Goal: Obtain resource: Obtain resource

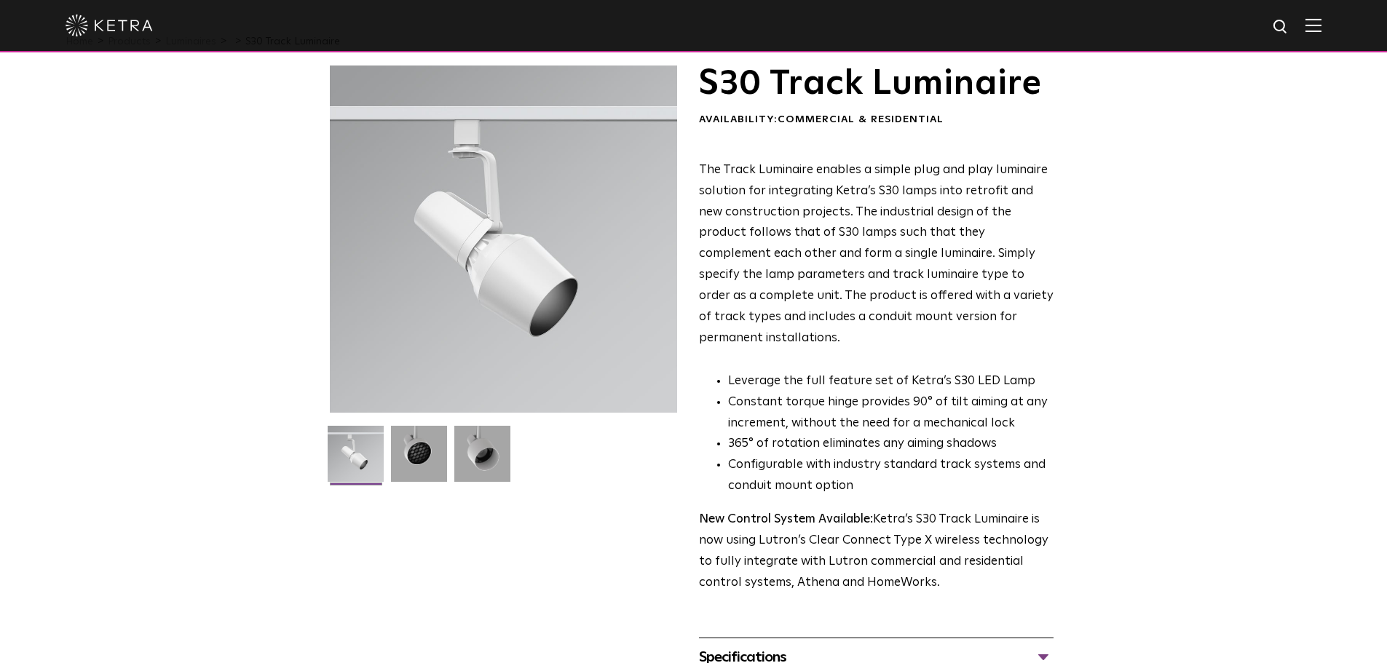
scroll to position [73, 0]
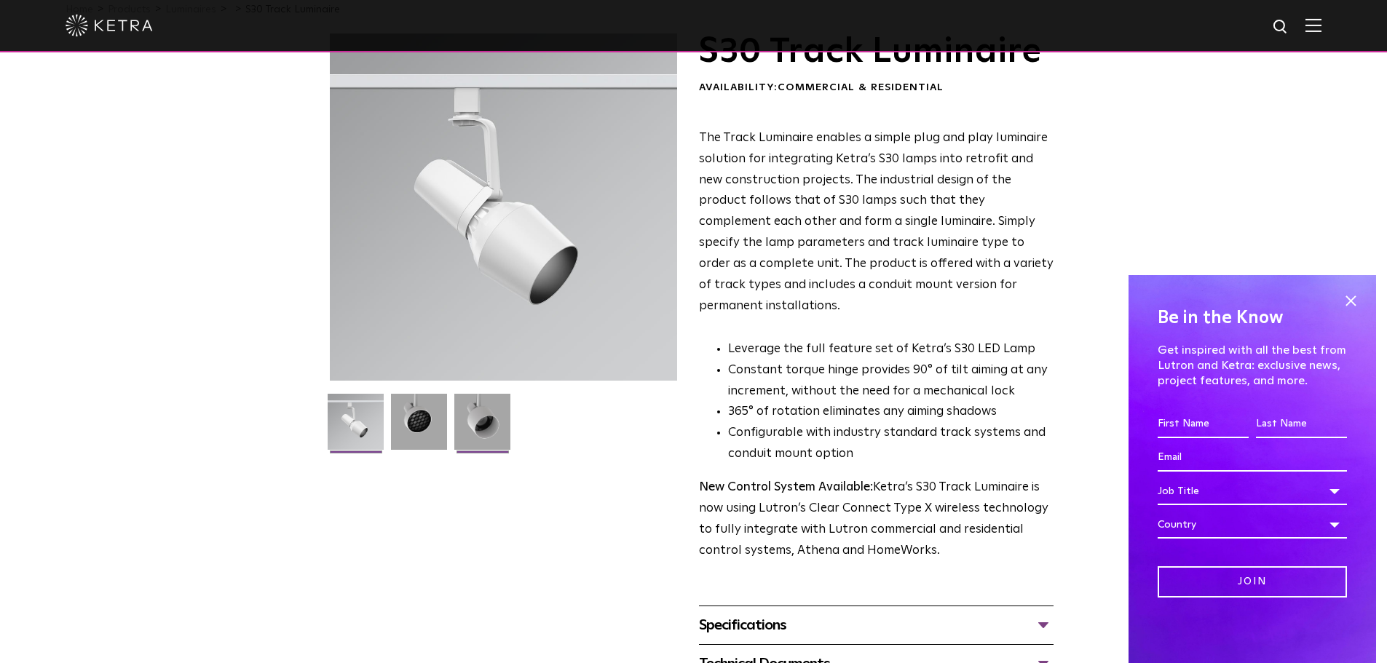
click at [481, 411] on img at bounding box center [482, 427] width 56 height 67
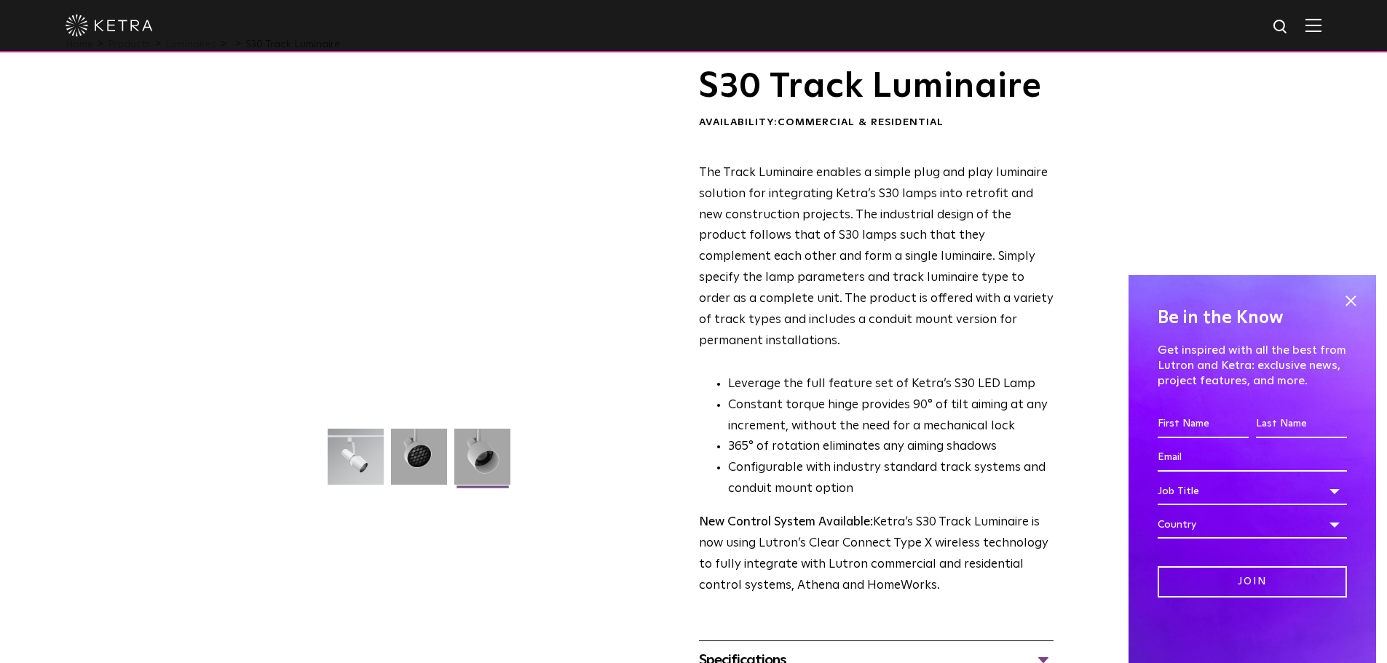
scroll to position [0, 0]
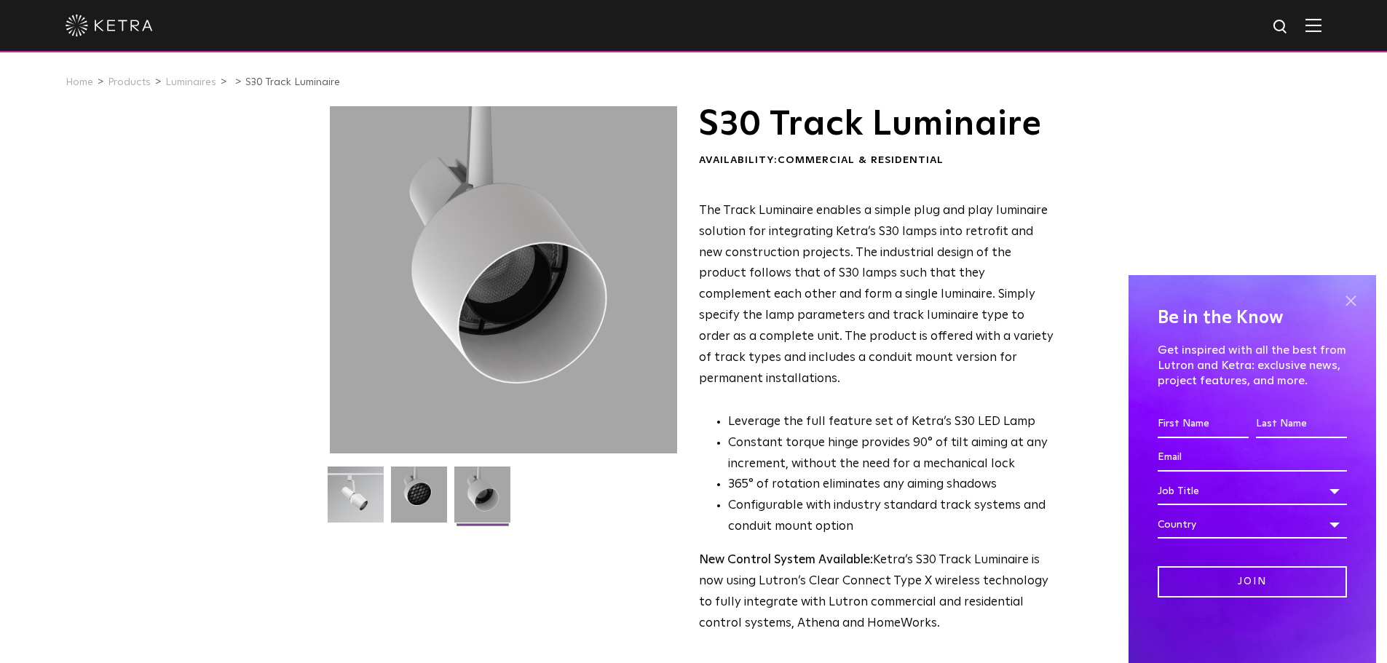
click at [1346, 297] on span at bounding box center [1351, 301] width 22 height 22
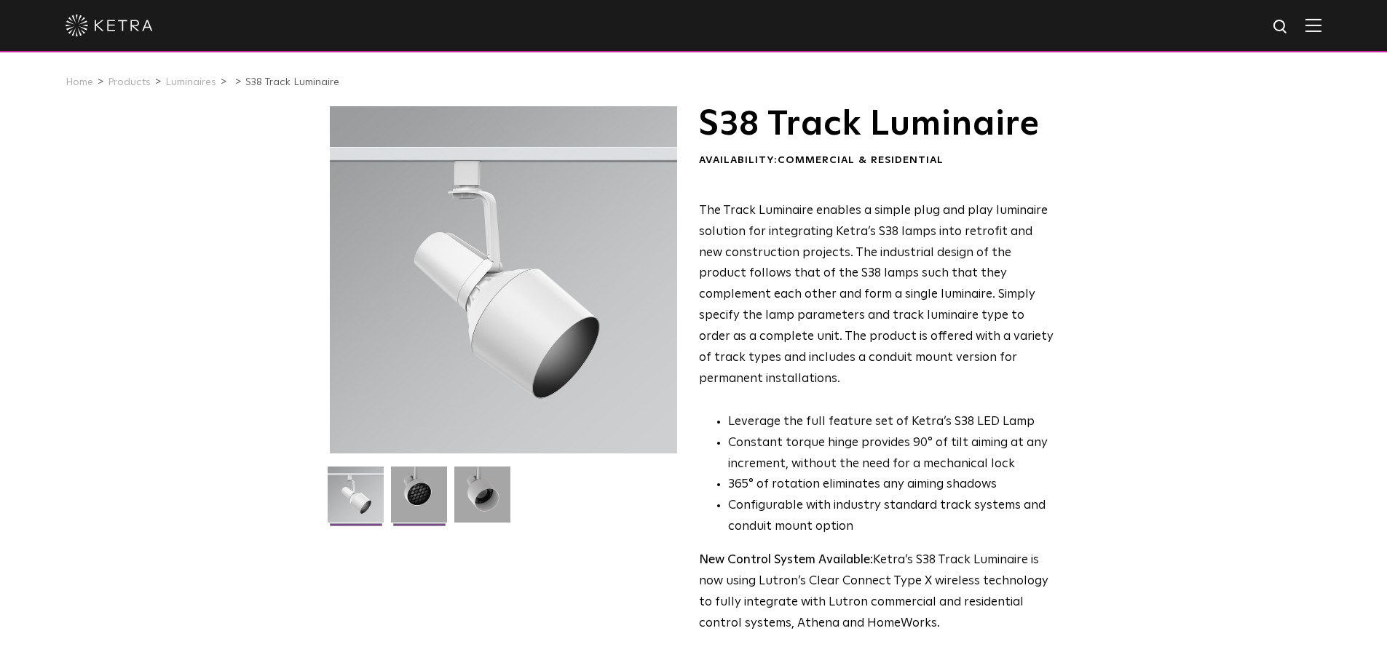
click at [435, 493] on img at bounding box center [419, 500] width 56 height 67
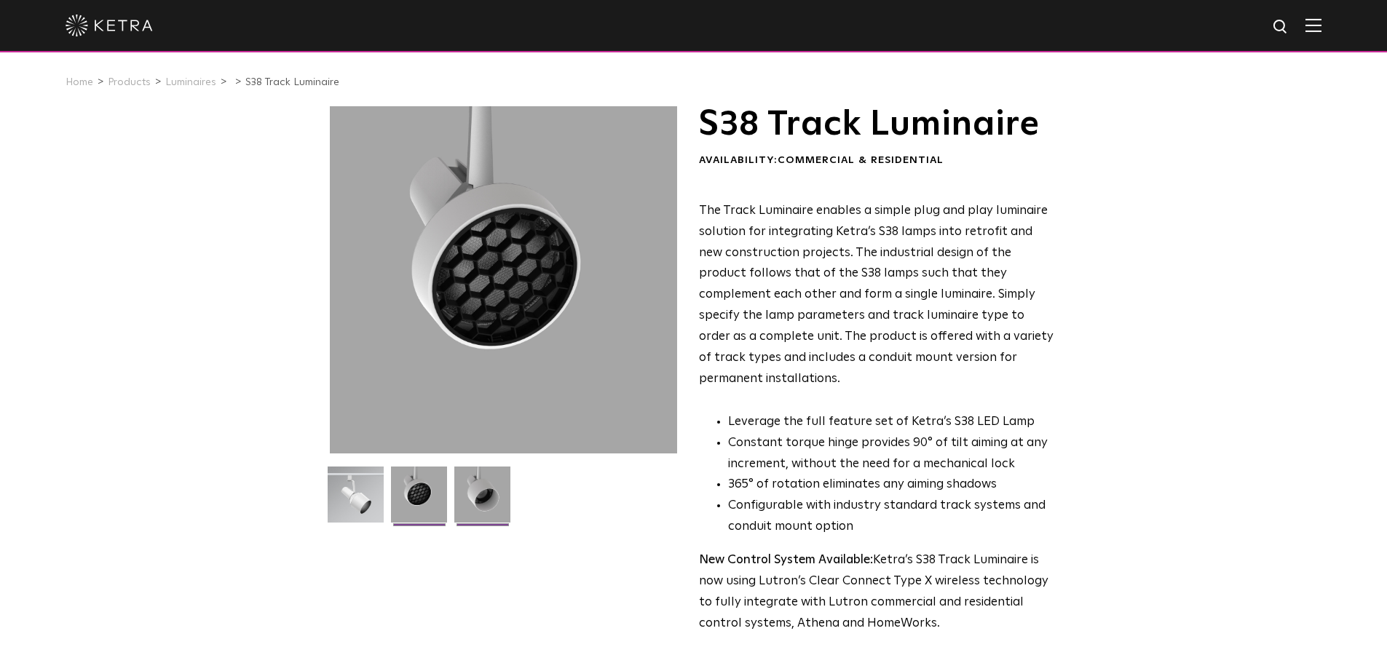
click at [470, 495] on img at bounding box center [482, 500] width 56 height 67
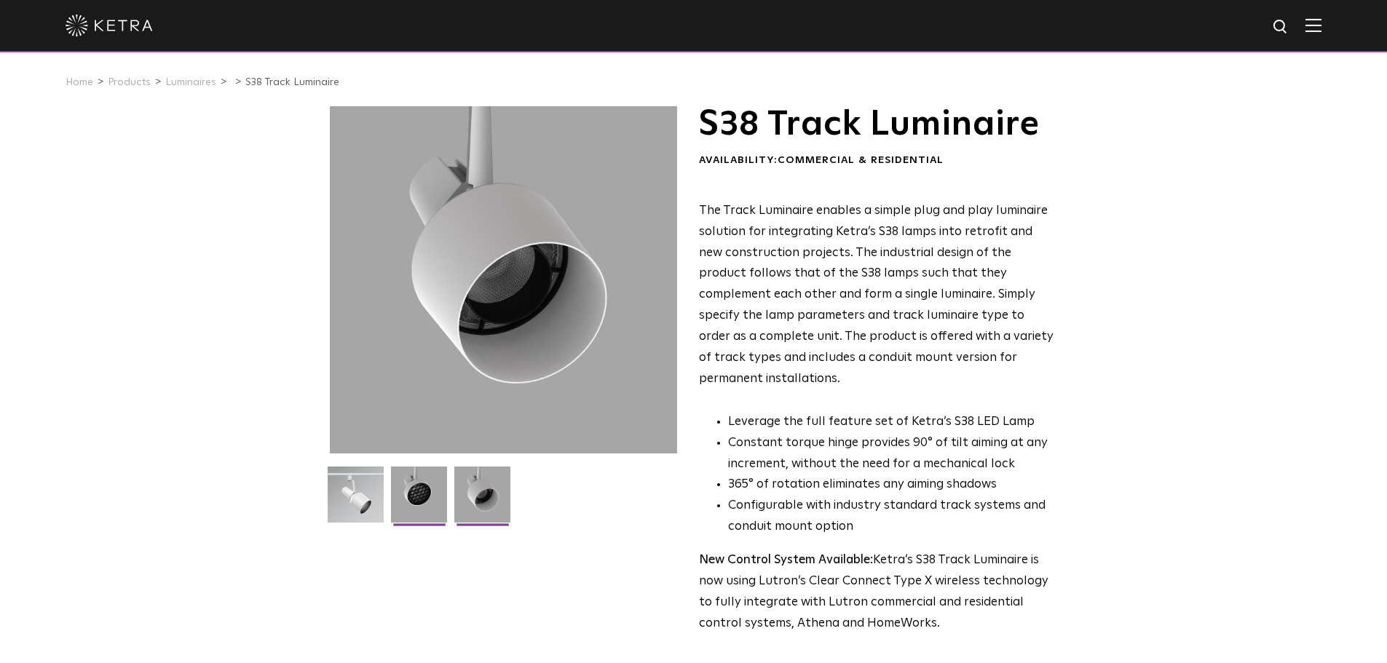
click at [436, 491] on img at bounding box center [419, 500] width 56 height 67
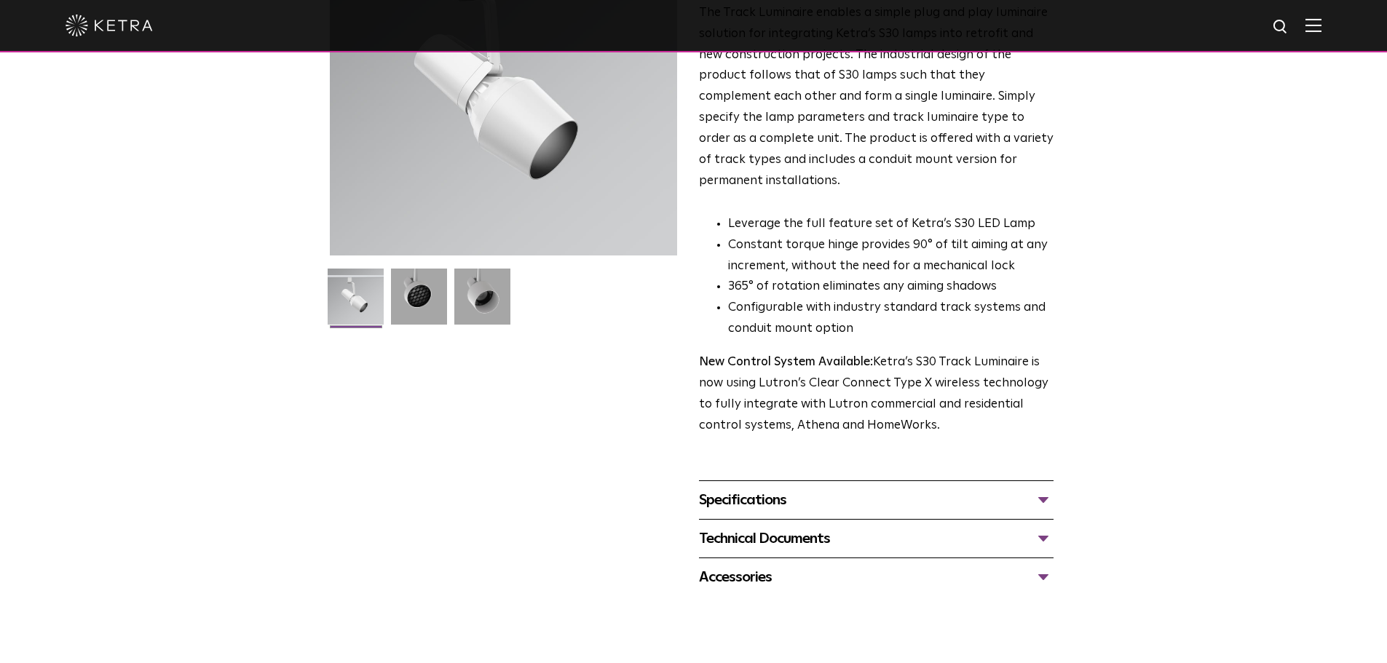
scroll to position [213, 0]
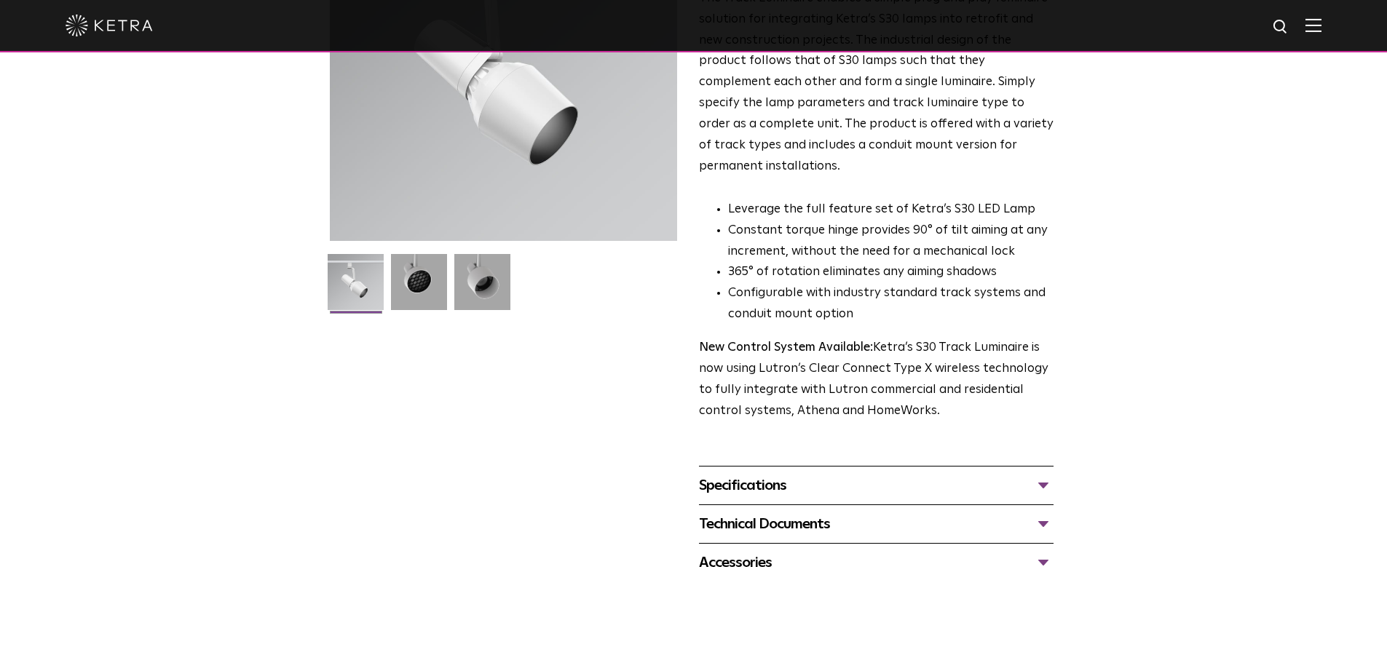
click at [838, 466] on div "Specifications LUMEN OUTPUTS 1100 HOUSING COLORS White, Black BEAM ANGLES 15°, …" at bounding box center [876, 485] width 355 height 39
click at [835, 466] on div "Specifications LUMEN OUTPUTS 1100 HOUSING COLORS White, Black BEAM ANGLES 15°, …" at bounding box center [876, 485] width 355 height 39
click at [835, 474] on div "Specifications" at bounding box center [876, 485] width 355 height 23
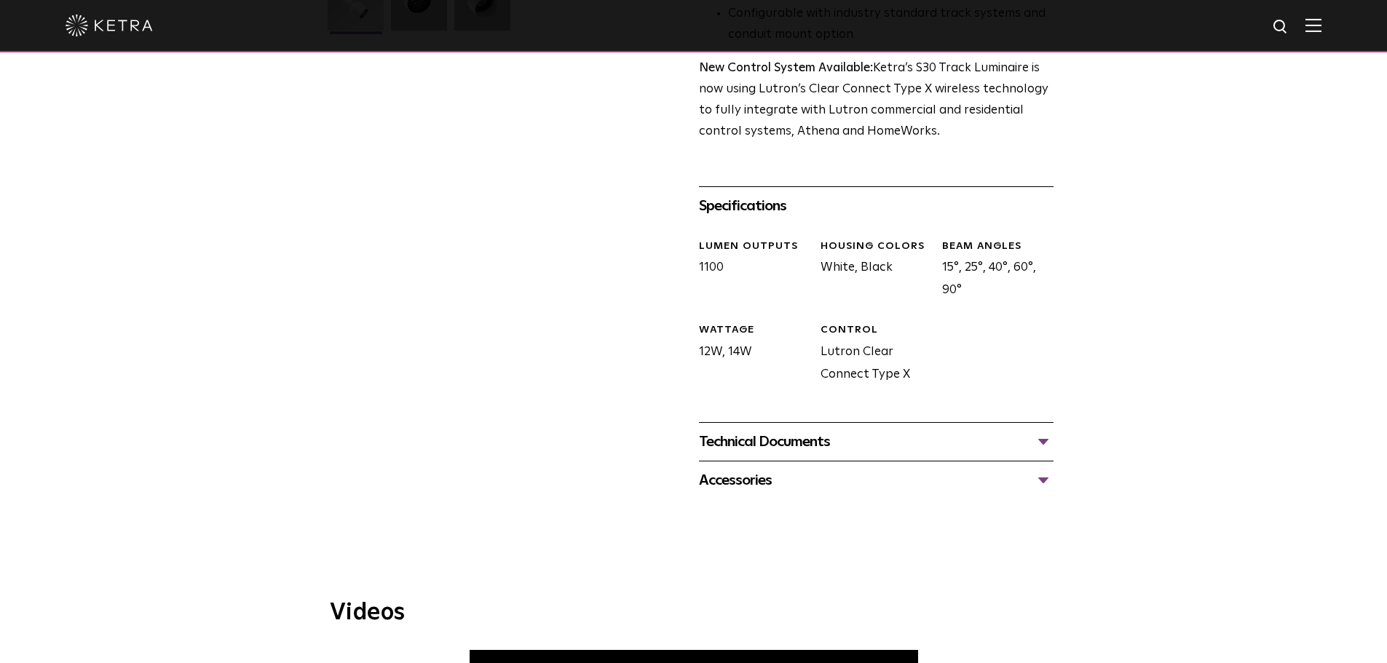
scroll to position [504, 0]
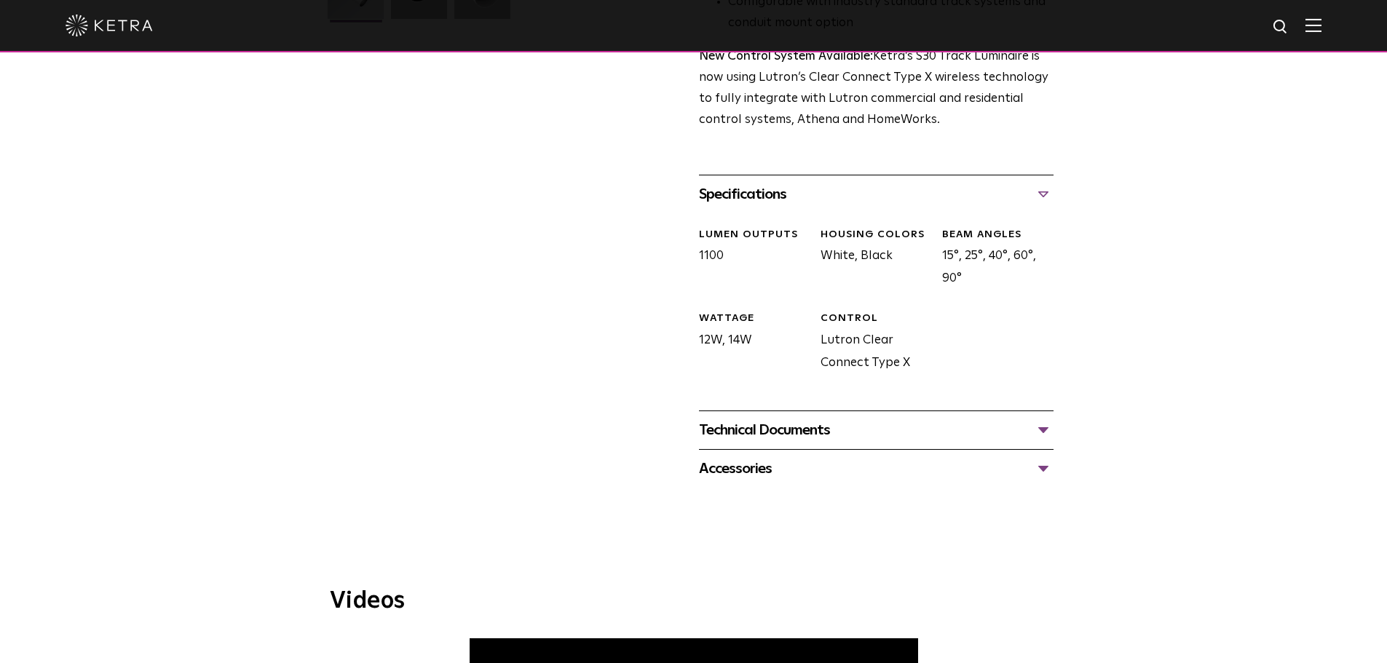
click at [828, 419] on div "Technical Documents" at bounding box center [876, 430] width 355 height 23
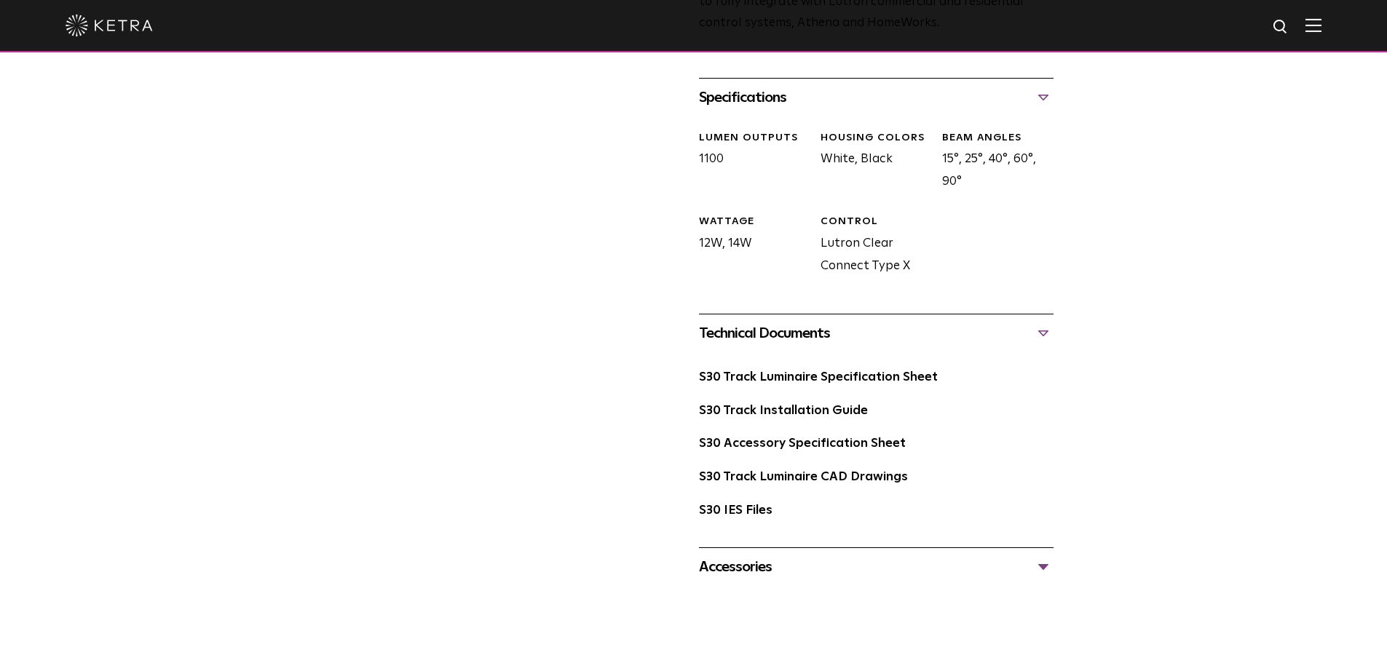
scroll to position [650, 0]
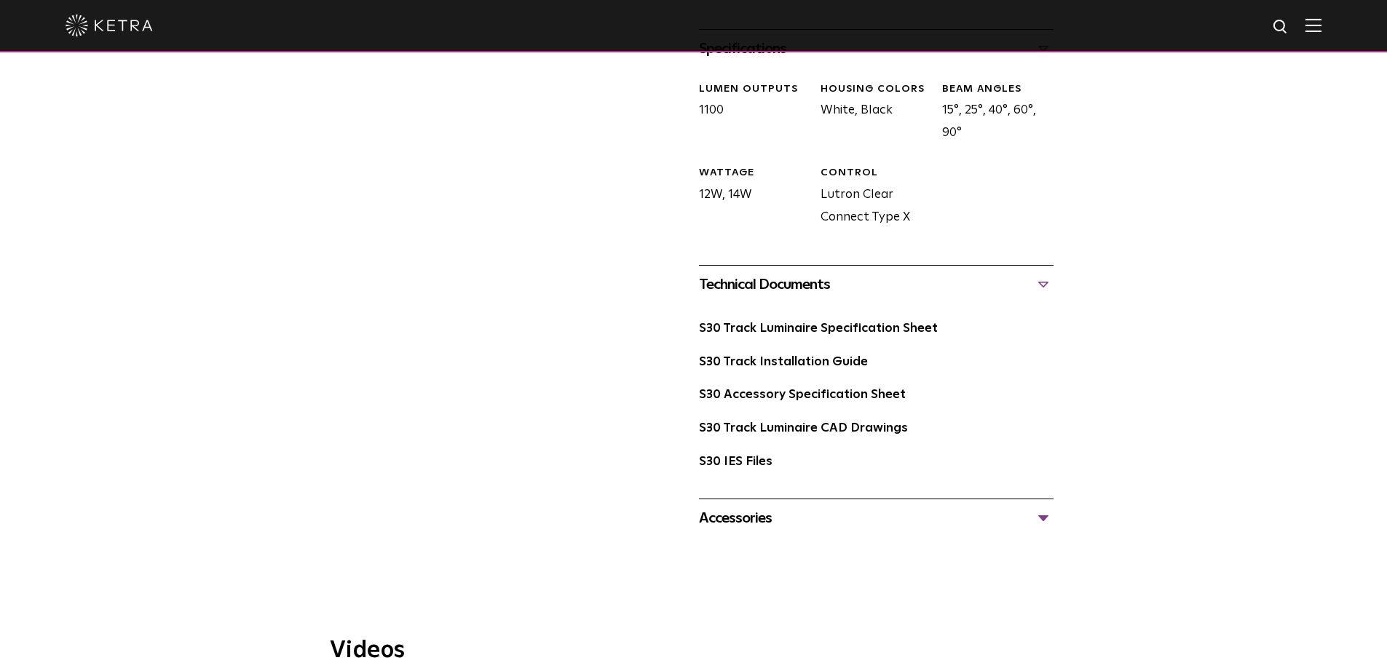
click at [753, 507] on div "Accessories" at bounding box center [876, 518] width 355 height 23
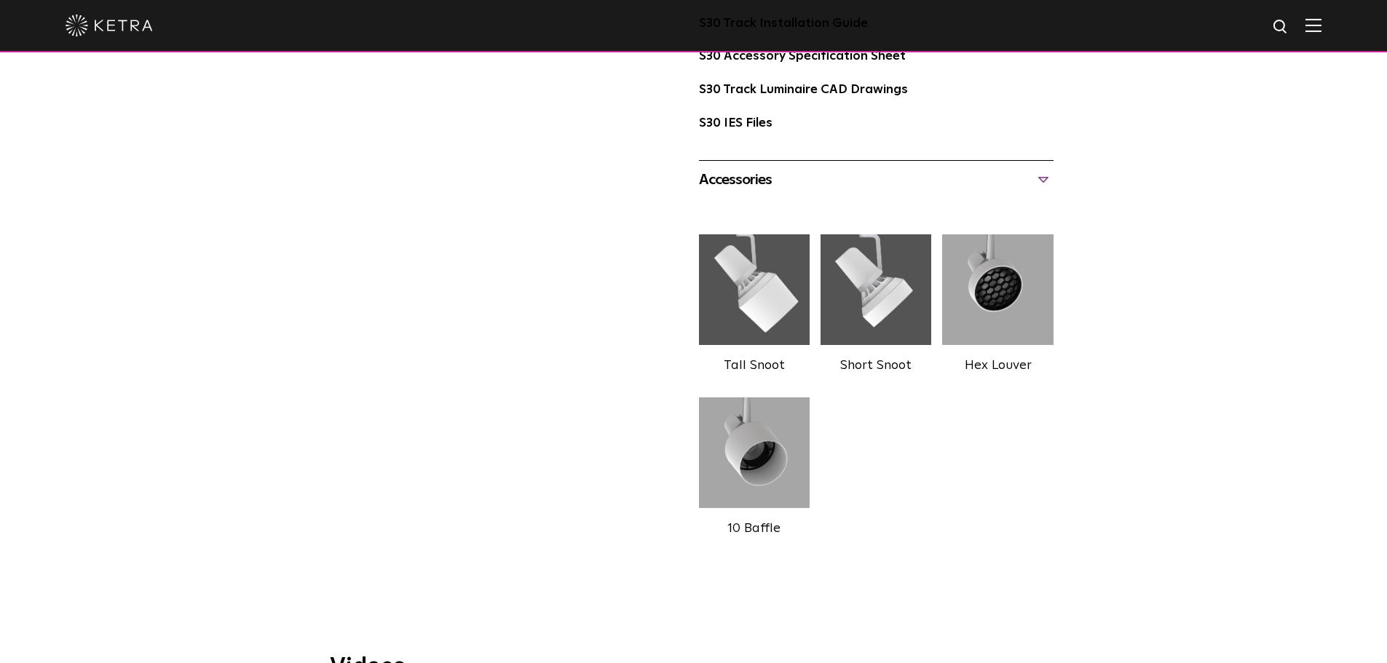
scroll to position [1020, 0]
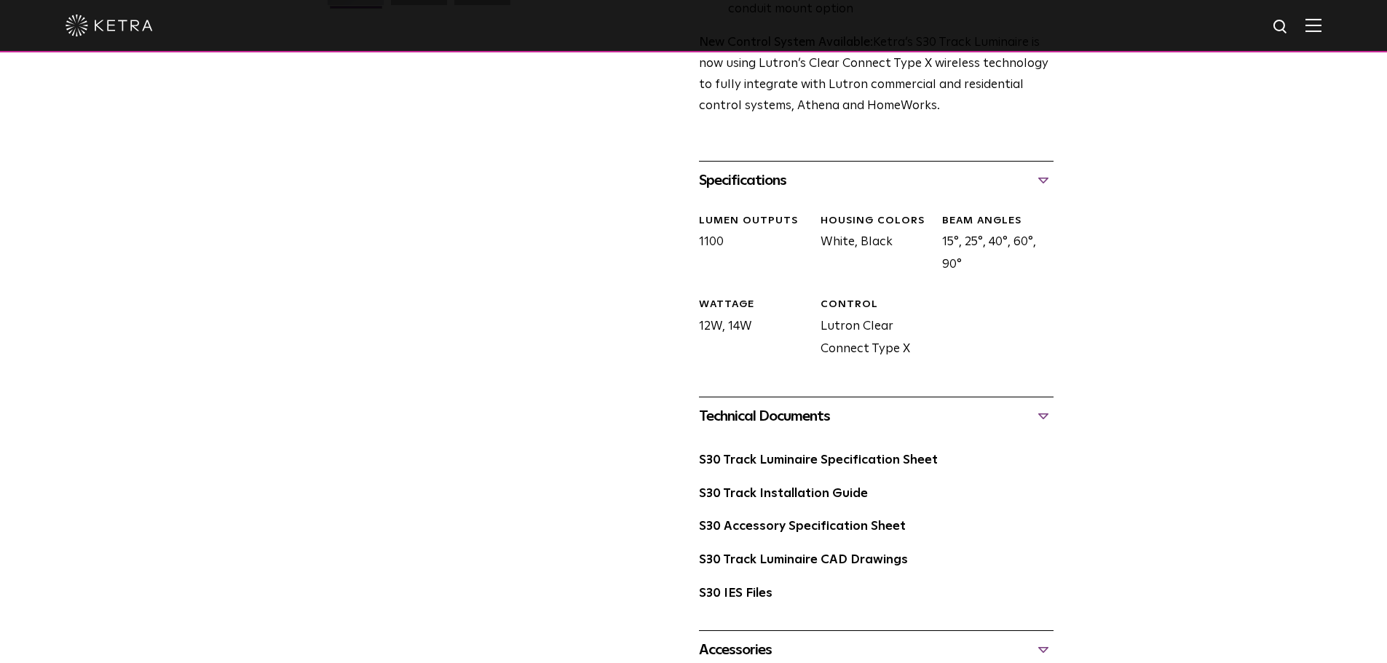
scroll to position [801, 0]
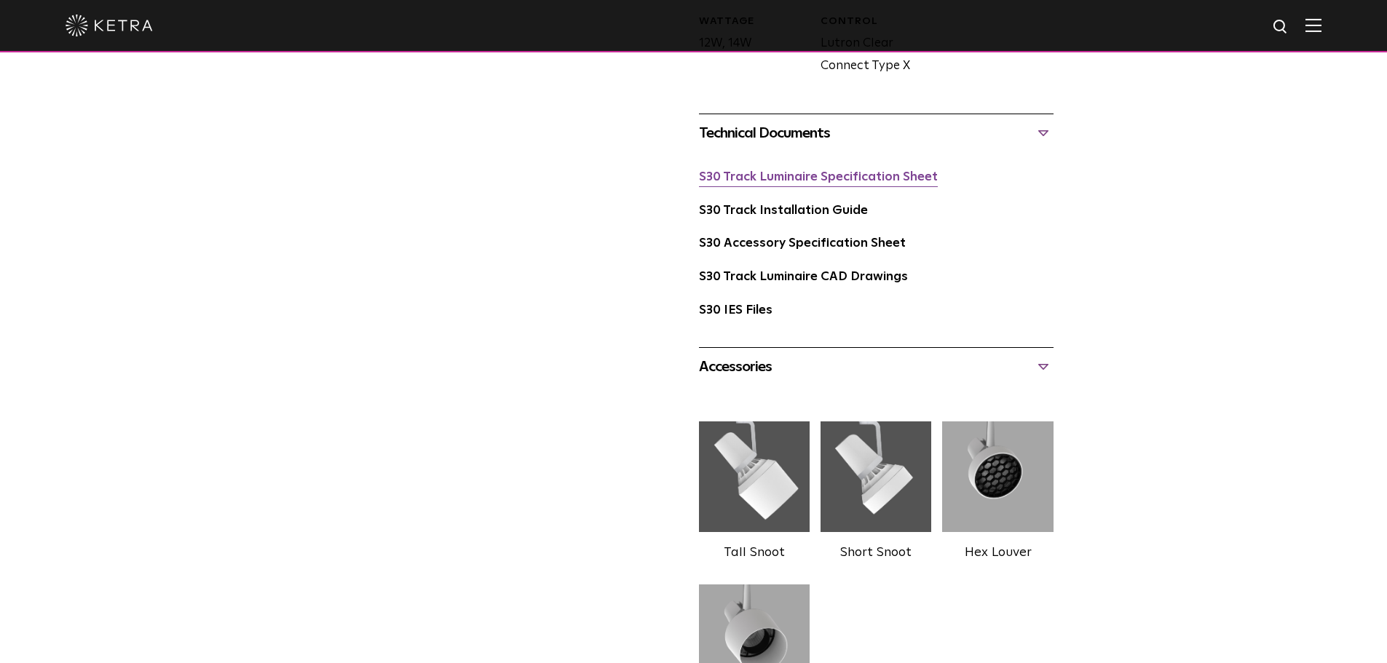
click at [877, 171] on link "S30 Track Luminaire Specification Sheet" at bounding box center [818, 177] width 239 height 12
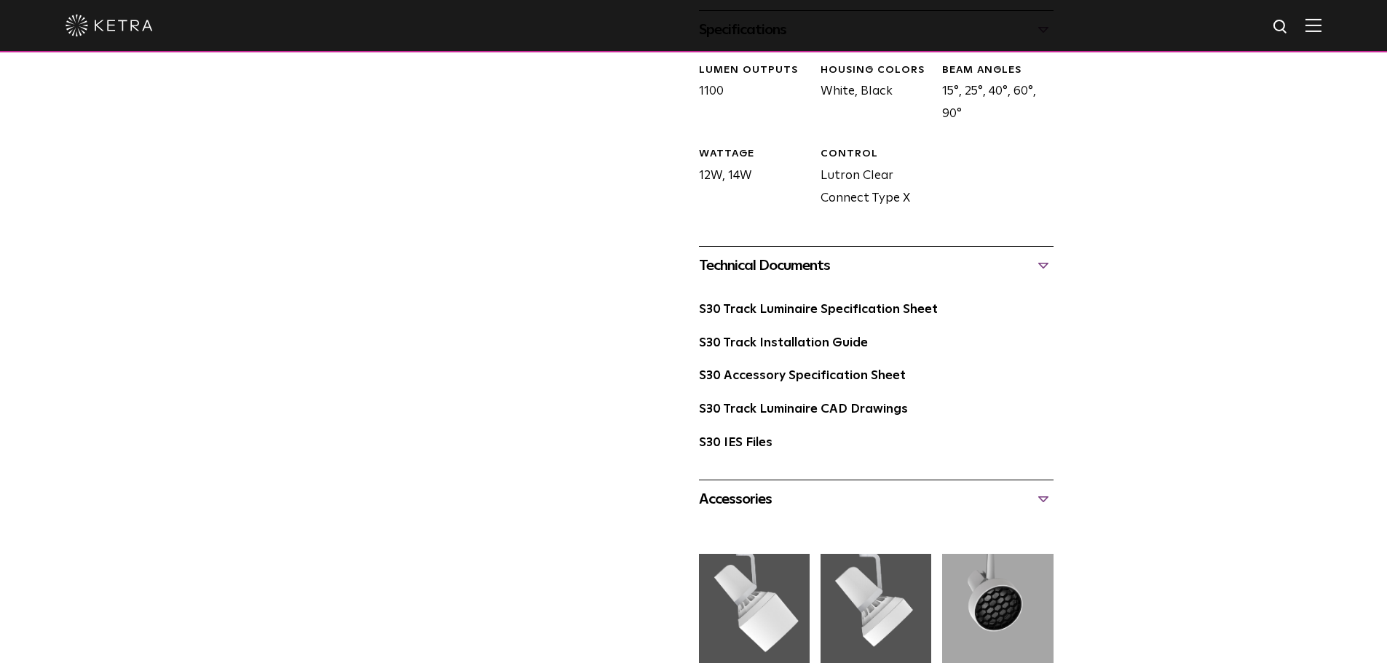
scroll to position [655, 0]
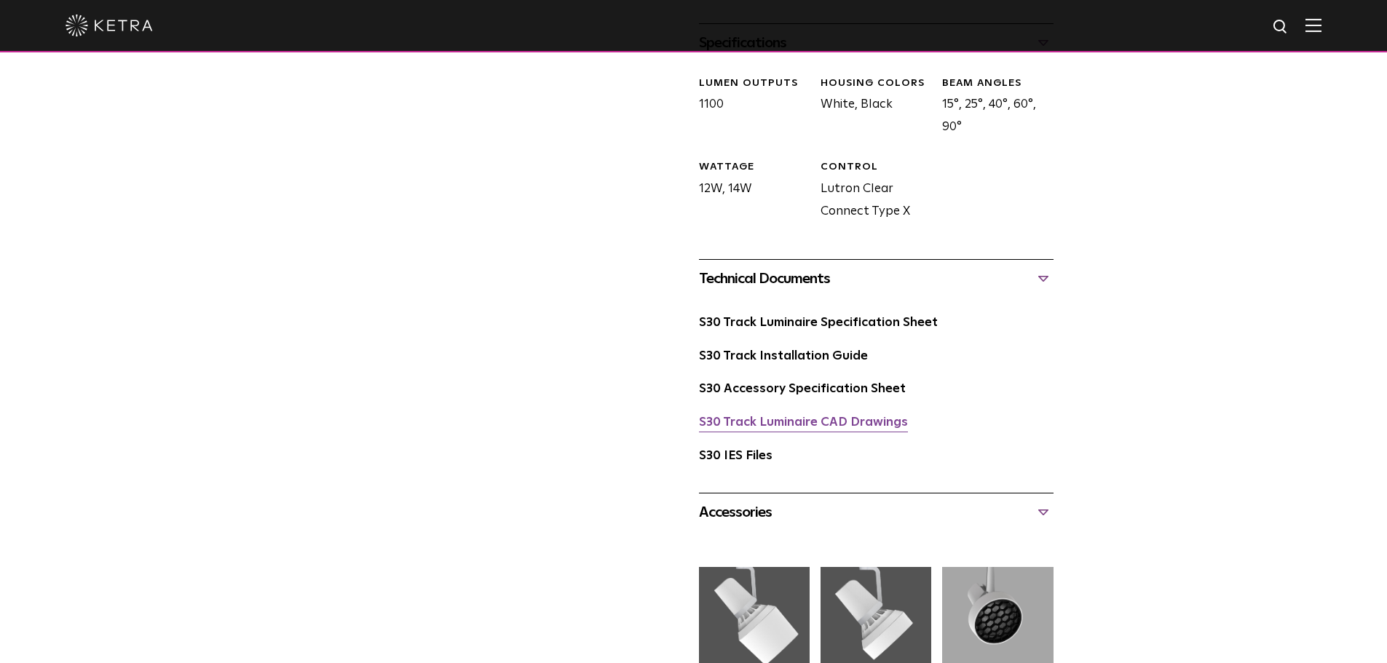
click at [797, 417] on link "S30 Track Luminaire CAD Drawings" at bounding box center [803, 423] width 209 height 12
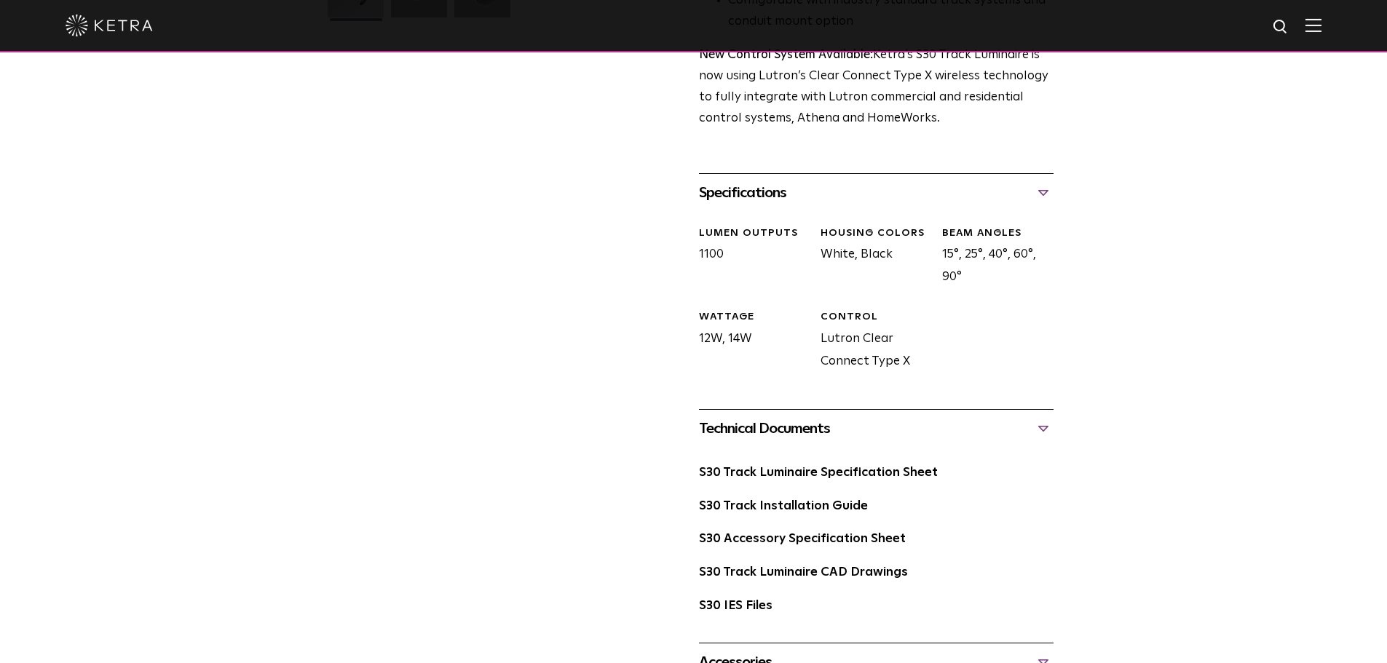
scroll to position [510, 0]
